Goal: Find specific page/section: Find specific page/section

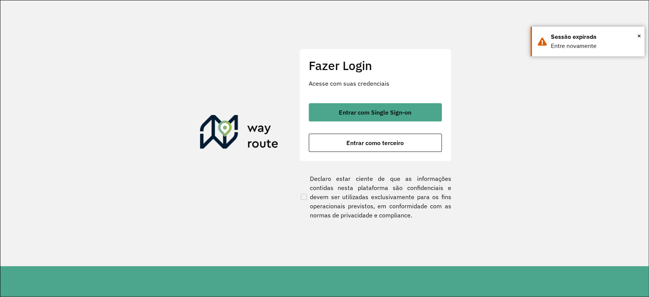
click at [380, 109] on span "Entrar com Single Sign-on" at bounding box center [375, 112] width 73 height 6
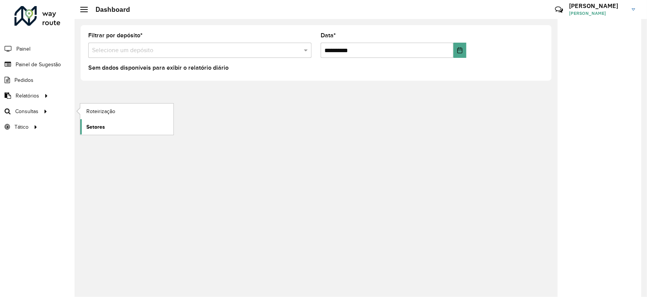
click at [111, 126] on link "Setores" at bounding box center [126, 126] width 93 height 15
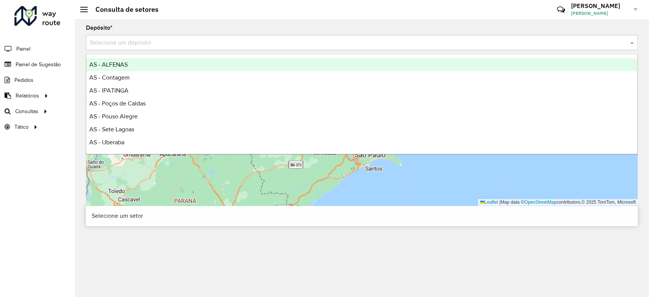
click at [159, 44] on input "text" at bounding box center [354, 42] width 529 height 9
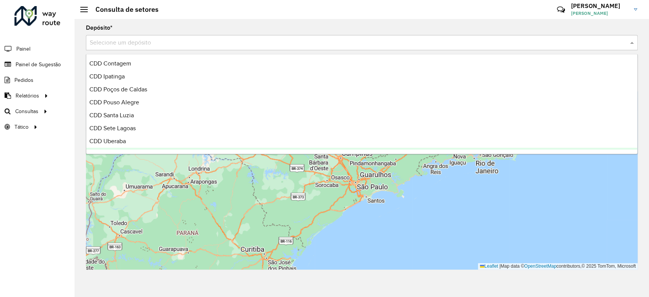
scroll to position [129, 0]
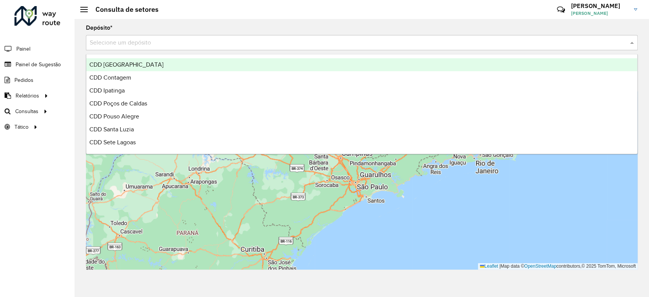
click at [150, 67] on div "CDD [GEOGRAPHIC_DATA]" at bounding box center [361, 64] width 551 height 13
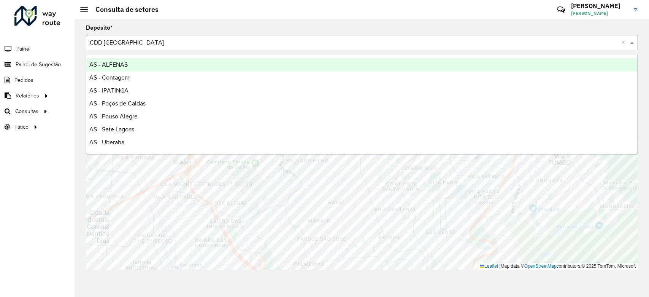
click at [127, 42] on input "text" at bounding box center [354, 42] width 529 height 9
click at [234, 44] on input "text" at bounding box center [354, 42] width 529 height 9
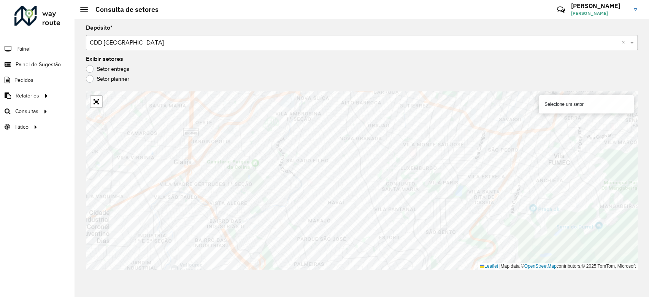
click at [140, 40] on input "text" at bounding box center [354, 42] width 529 height 9
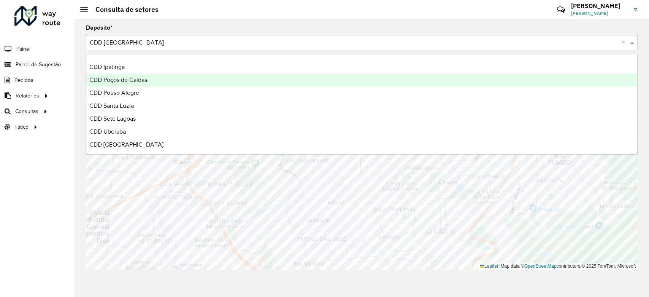
scroll to position [167, 0]
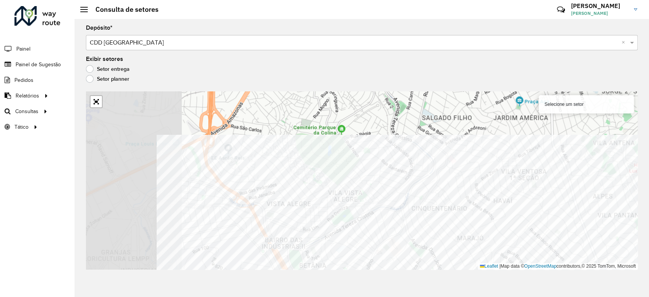
click at [230, 279] on div "Depósito * Selecione um depósito × CDD [GEOGRAPHIC_DATA] × Exibir setores Setor…" at bounding box center [362, 158] width 574 height 278
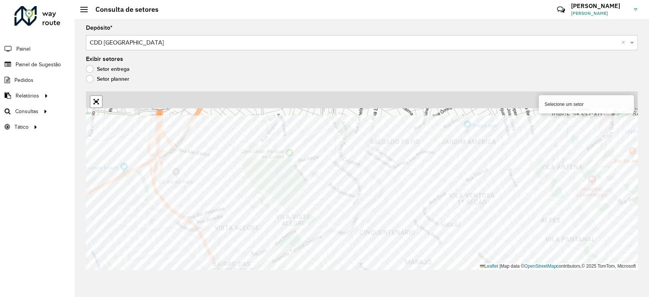
click at [170, 291] on div "Depósito * Selecione um depósito × CDD [GEOGRAPHIC_DATA] × Exibir setores Setor…" at bounding box center [362, 158] width 574 height 278
